Goal: Task Accomplishment & Management: Manage account settings

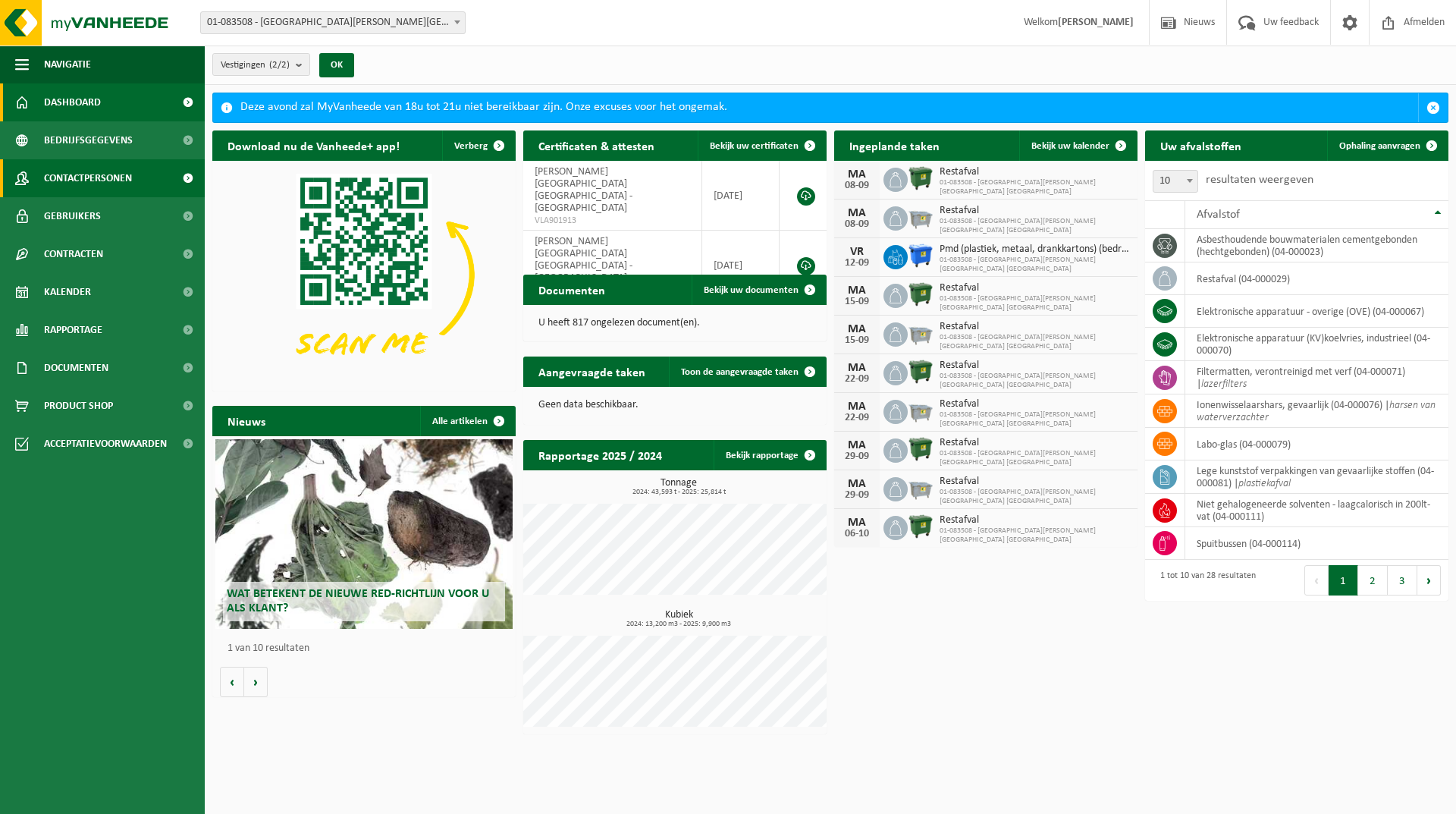
click at [186, 176] on span at bounding box center [187, 178] width 34 height 38
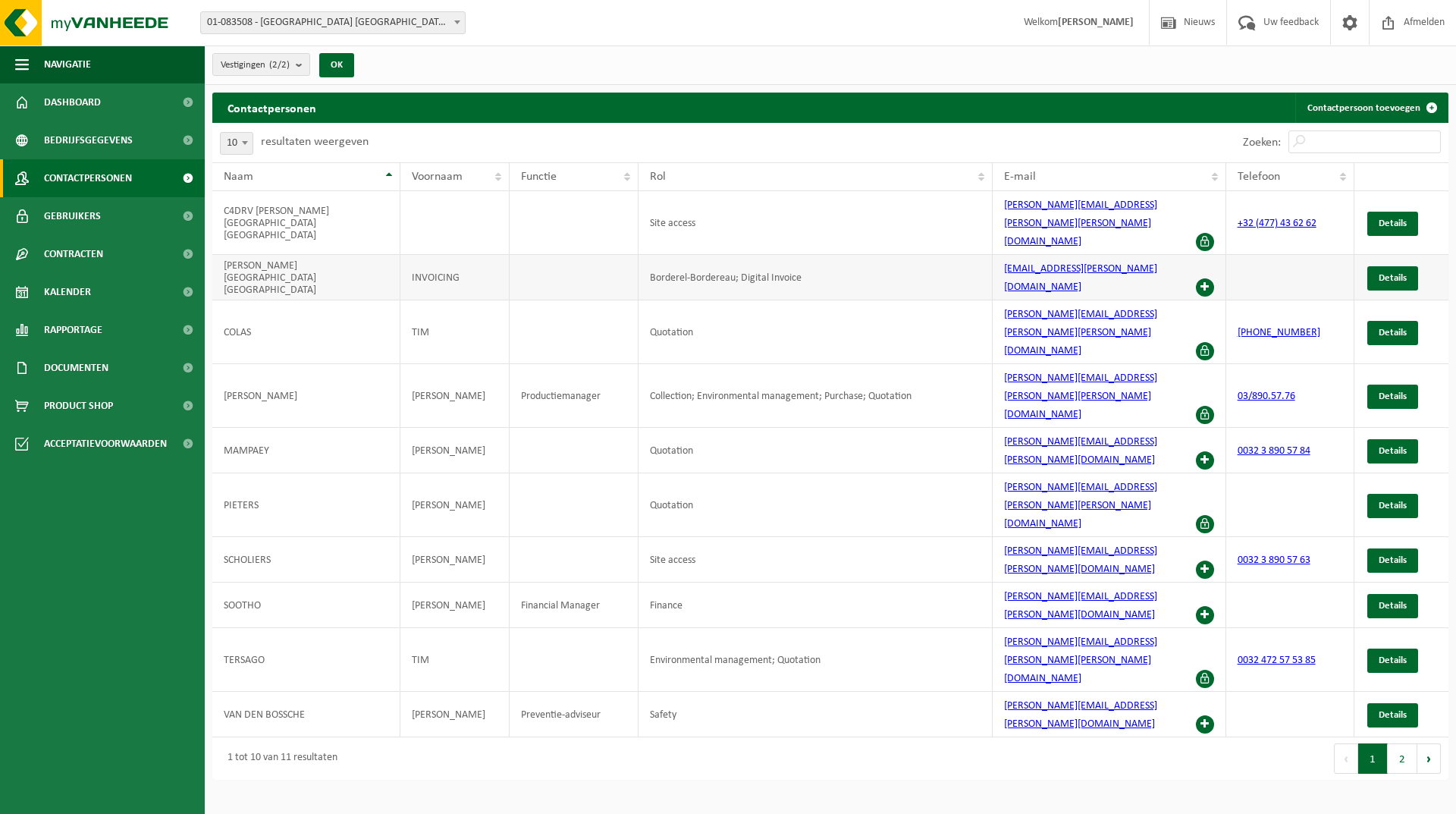
drag, startPoint x: 1393, startPoint y: 269, endPoint x: 381, endPoint y: 226, distance: 1012.9
click at [1394, 328] on span "Details" at bounding box center [1392, 332] width 28 height 10
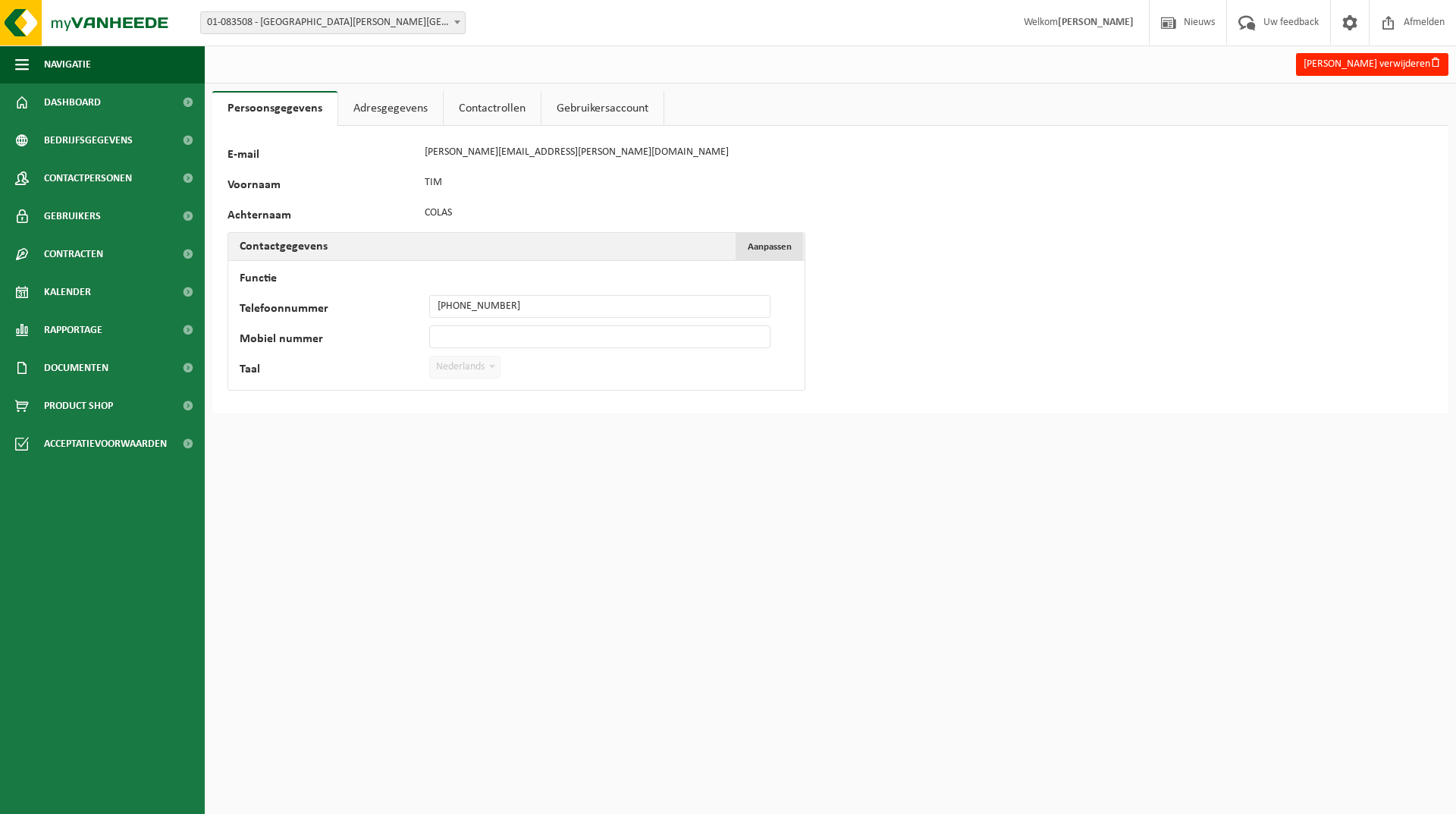
click at [769, 248] on span "Aanpassen" at bounding box center [770, 247] width 44 height 10
click at [803, 635] on html "Vestiging: 01-083508 - [GEOGRAPHIC_DATA][PERSON_NAME][GEOGRAPHIC_DATA] [GEOGRAP…" at bounding box center [728, 407] width 1456 height 814
click at [1394, 57] on button "[PERSON_NAME] verwijderen" at bounding box center [1372, 65] width 153 height 23
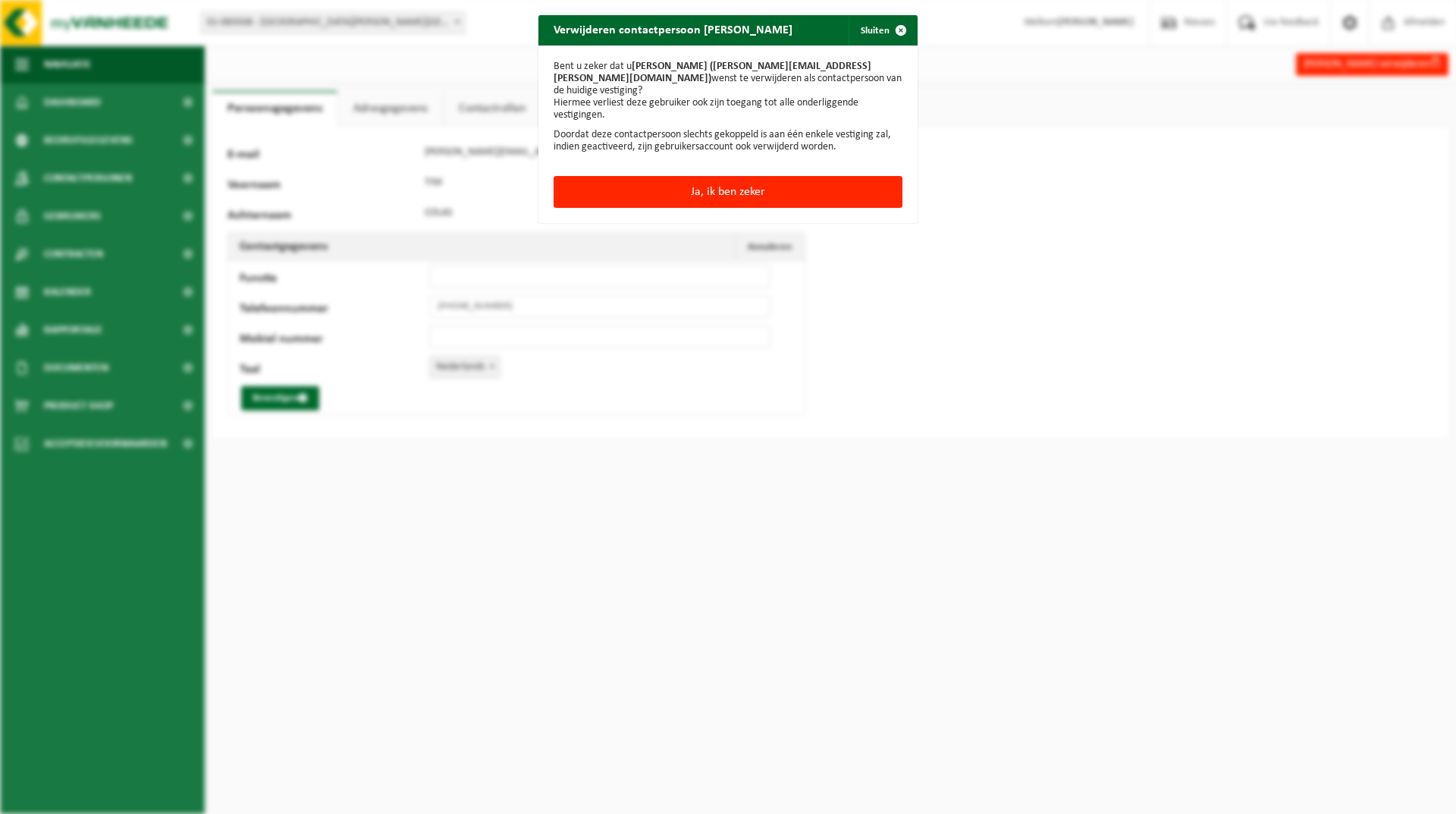
drag, startPoint x: 718, startPoint y: 176, endPoint x: 687, endPoint y: 209, distance: 45.3
click at [717, 176] on button "Ja, ik ben zeker" at bounding box center [728, 192] width 349 height 32
